Goal: Navigation & Orientation: Understand site structure

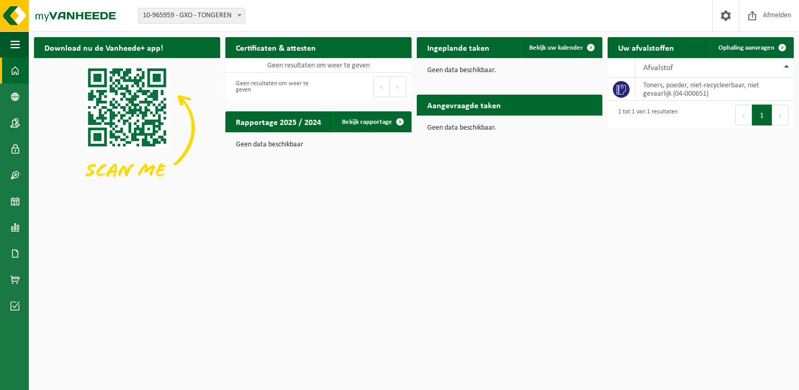
click at [401, 240] on html "Vestiging: 10-965959 - GXO - TONGEREN 10-965959 - GXO - TONGEREN Welkom JOHAN F…" at bounding box center [399, 195] width 799 height 390
click at [67, 16] on img at bounding box center [63, 15] width 126 height 31
click at [780, 47] on span at bounding box center [782, 47] width 21 height 21
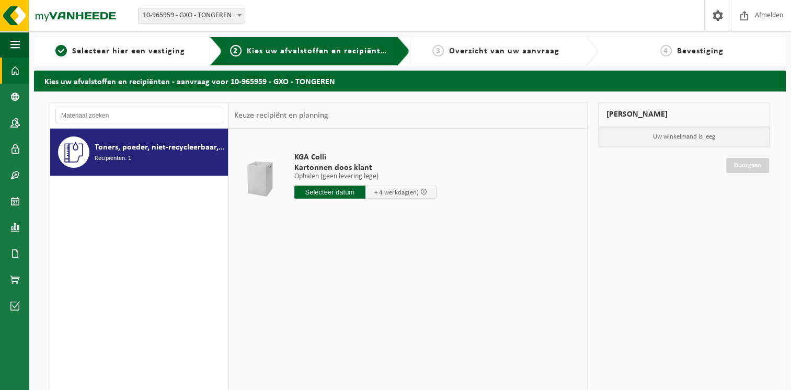
click at [16, 73] on span at bounding box center [14, 71] width 9 height 26
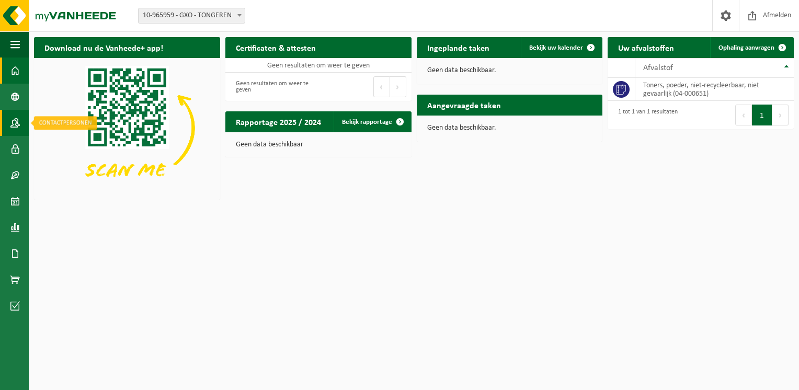
click at [18, 122] on span at bounding box center [14, 123] width 9 height 26
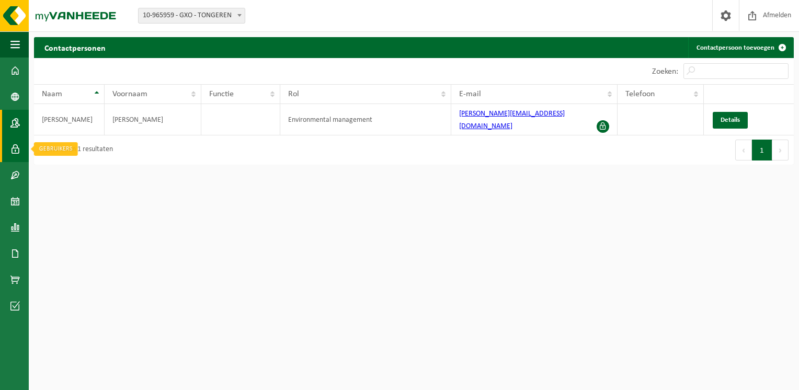
click at [11, 147] on span at bounding box center [14, 149] width 9 height 26
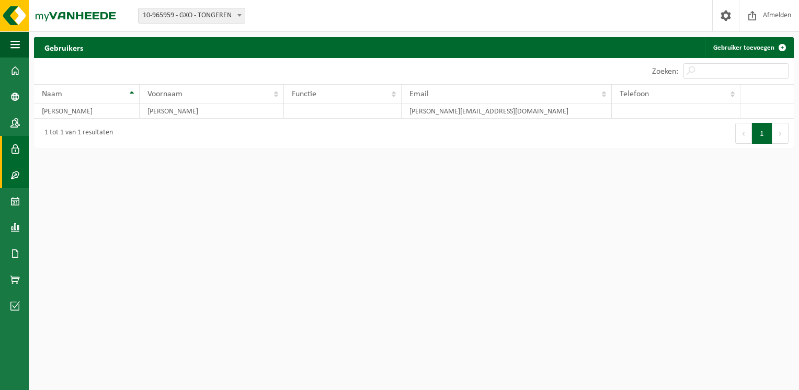
click at [15, 176] on span at bounding box center [14, 175] width 9 height 26
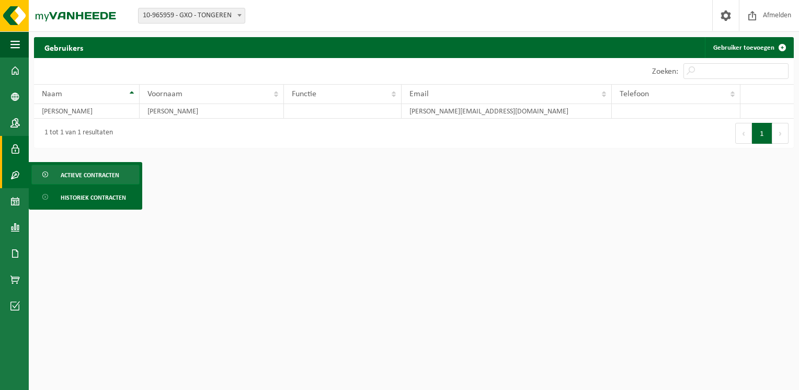
click at [99, 173] on span "Actieve contracten" at bounding box center [90, 175] width 59 height 20
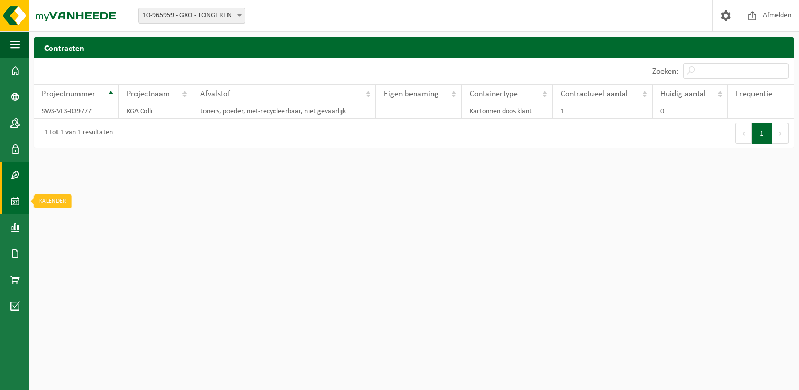
click at [15, 201] on span at bounding box center [14, 201] width 9 height 26
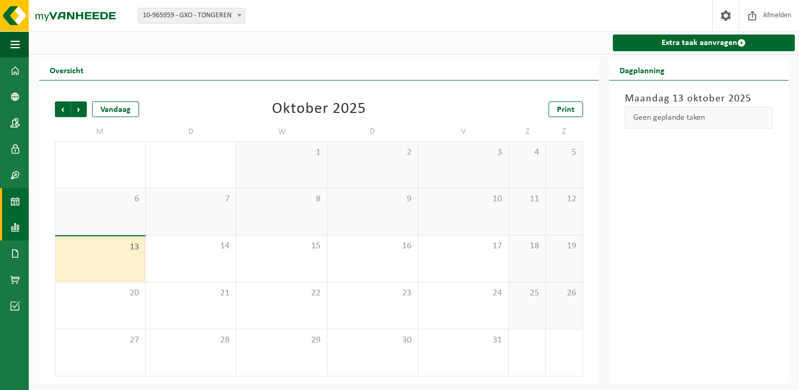
click at [13, 228] on span at bounding box center [14, 227] width 9 height 26
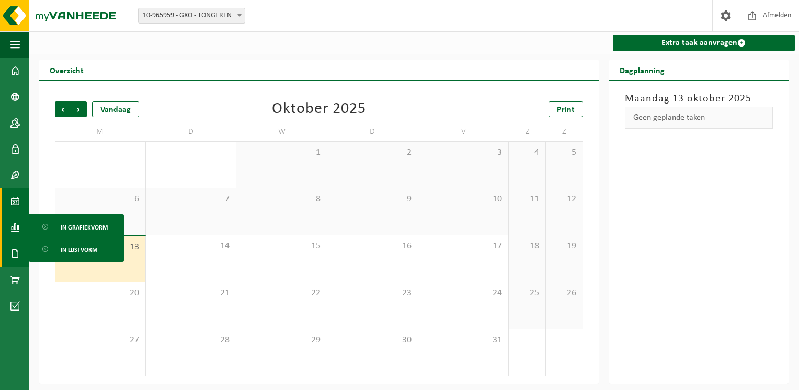
click at [15, 252] on span at bounding box center [14, 254] width 9 height 26
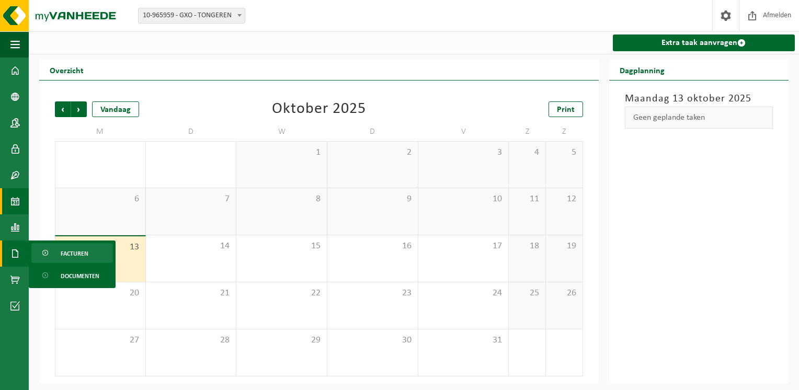
click at [84, 253] on span "Facturen" at bounding box center [75, 254] width 28 height 20
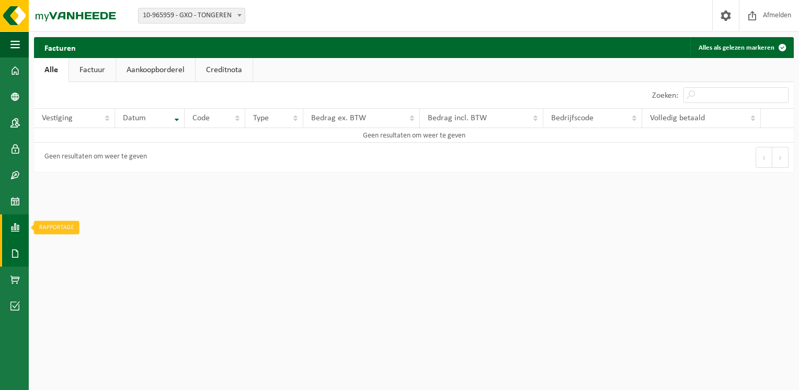
click at [6, 229] on link "Rapportage" at bounding box center [14, 227] width 29 height 26
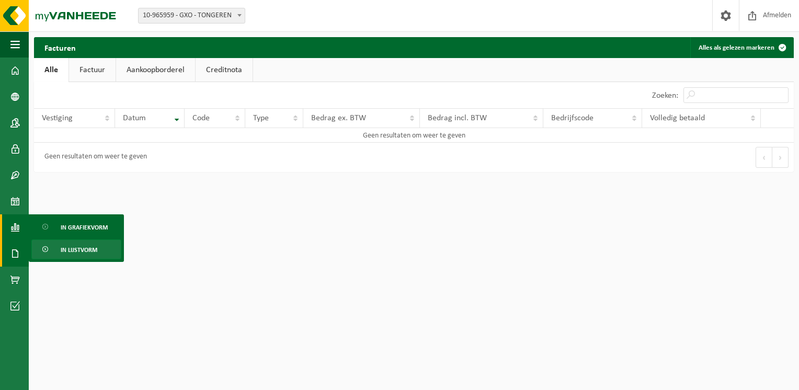
click at [75, 252] on span "In lijstvorm" at bounding box center [79, 250] width 37 height 20
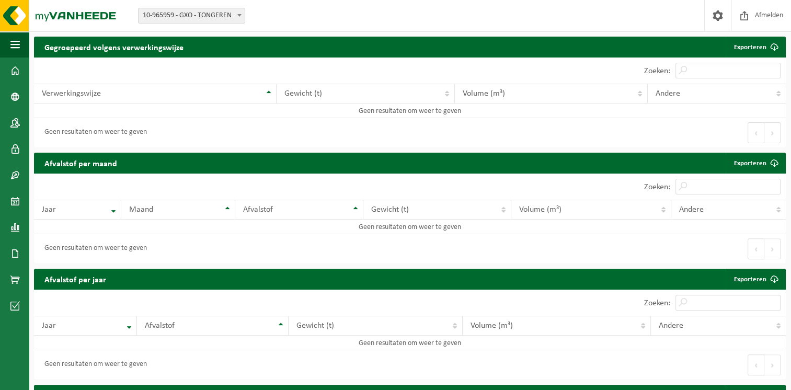
scroll to position [209, 0]
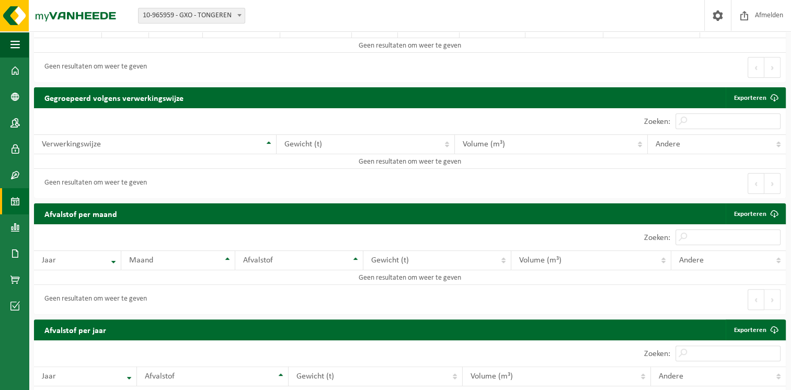
click at [14, 200] on span at bounding box center [14, 201] width 9 height 26
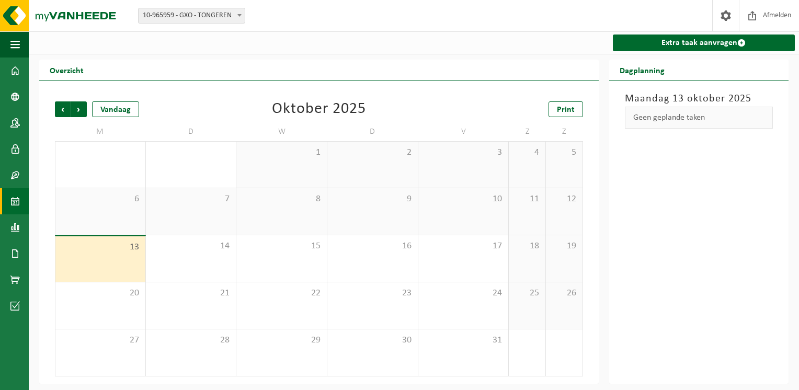
drag, startPoint x: 681, startPoint y: 220, endPoint x: 184, endPoint y: 201, distance: 497.2
click at [681, 220] on div "[DATE] Geen geplande taken" at bounding box center [698, 232] width 179 height 303
click at [80, 18] on img at bounding box center [63, 15] width 126 height 31
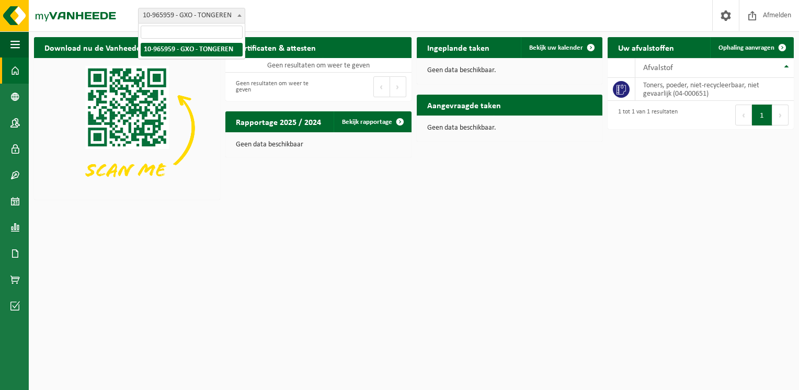
click at [242, 15] on span at bounding box center [239, 15] width 10 height 14
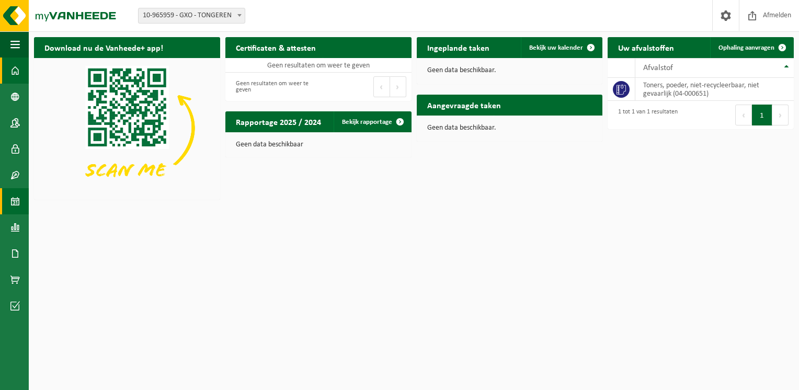
click at [10, 203] on span at bounding box center [14, 201] width 9 height 26
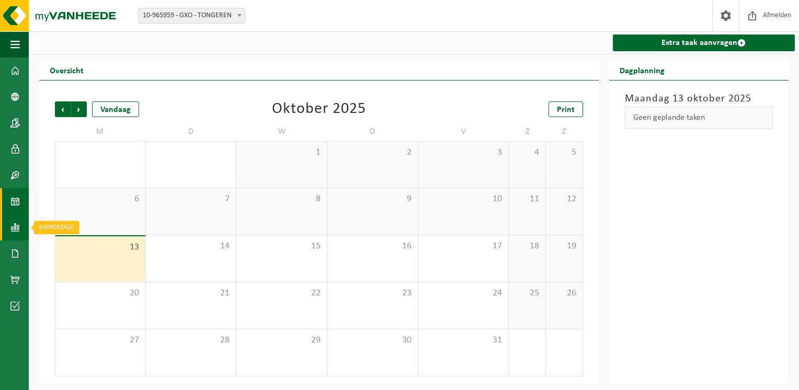
click at [15, 227] on span at bounding box center [14, 227] width 9 height 26
